Goal: Transaction & Acquisition: Purchase product/service

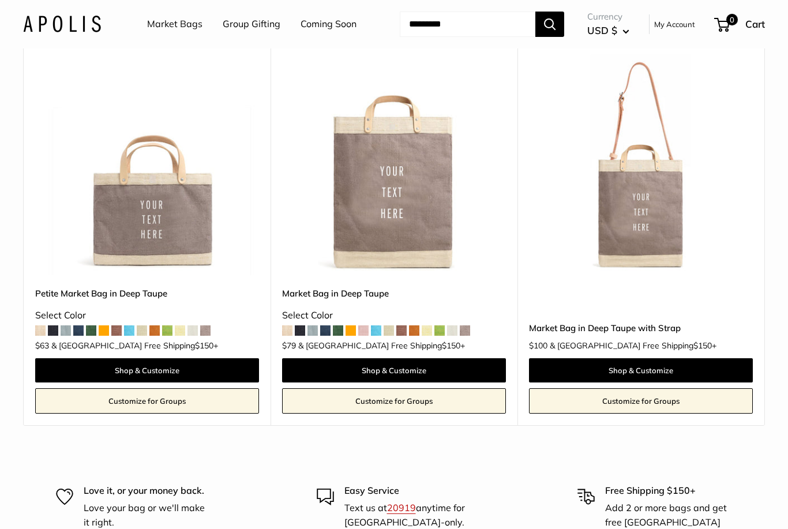
scroll to position [527, 0]
click at [42, 328] on span at bounding box center [40, 330] width 10 height 10
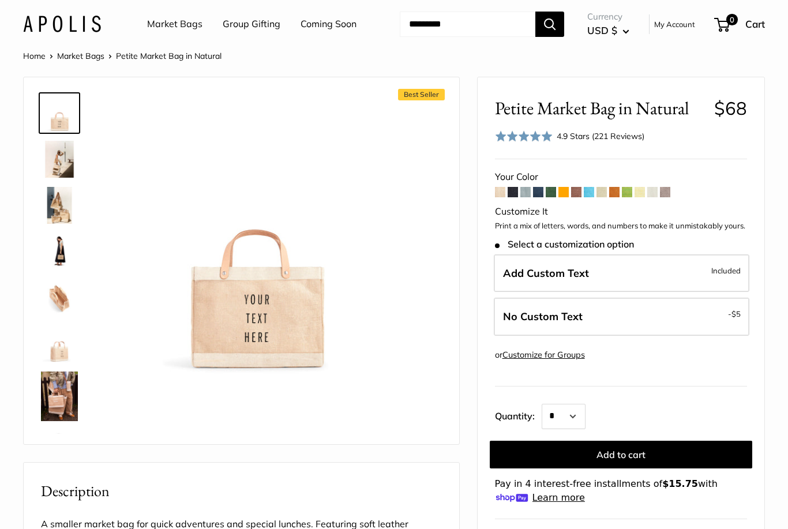
click at [548, 193] on span at bounding box center [550, 192] width 10 height 10
click at [592, 191] on span at bounding box center [589, 192] width 10 height 10
click at [619, 189] on span at bounding box center [614, 192] width 10 height 10
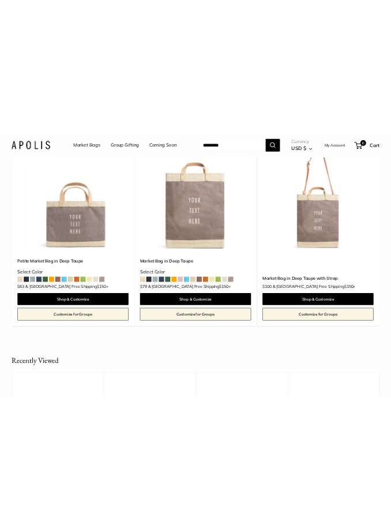
scroll to position [390, 0]
